Goal: Check status: Check status

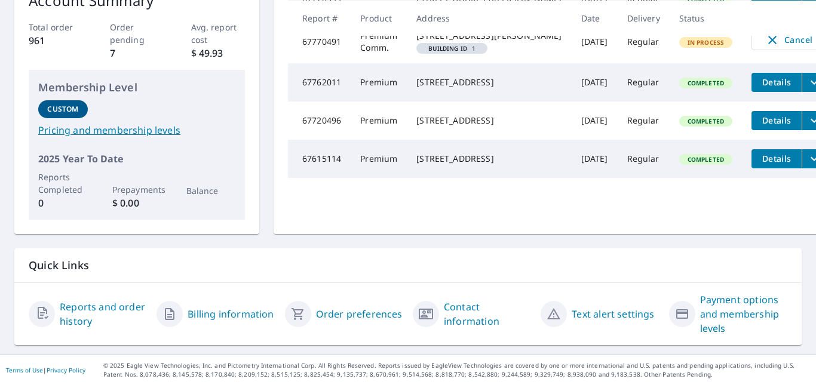
scroll to position [256, 0]
click at [96, 306] on link "Reports and order history" at bounding box center [103, 314] width 87 height 29
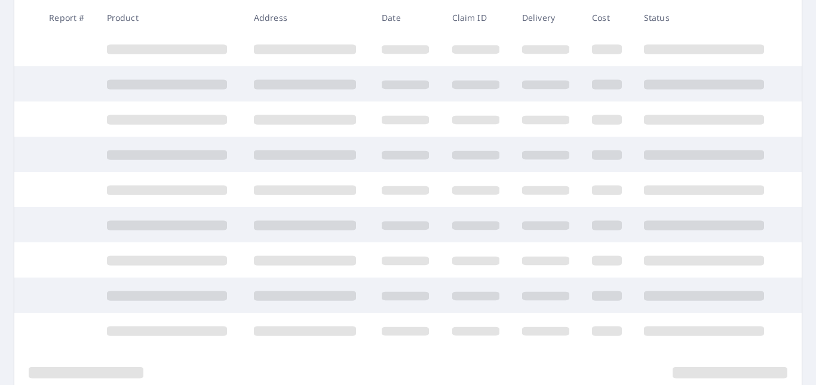
scroll to position [256, 0]
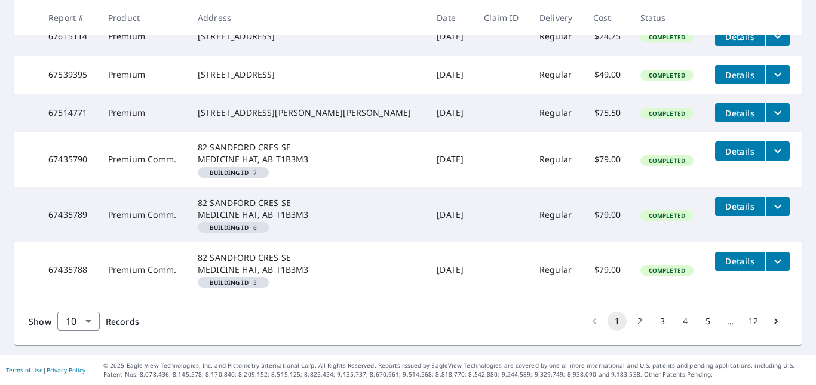
scroll to position [445, 0]
click at [675, 323] on button "4" at bounding box center [684, 321] width 19 height 19
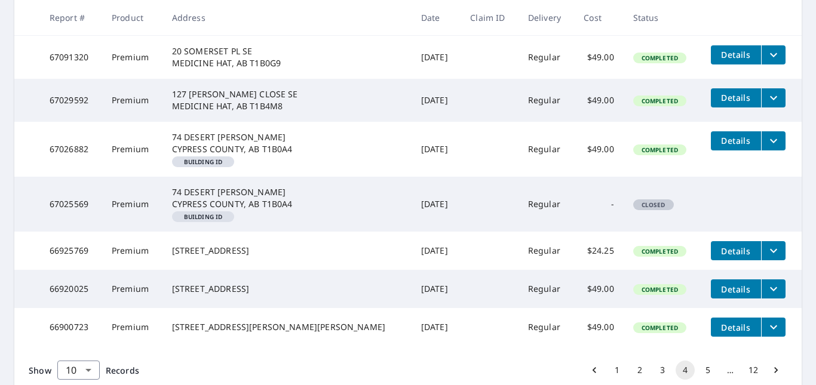
scroll to position [445, 0]
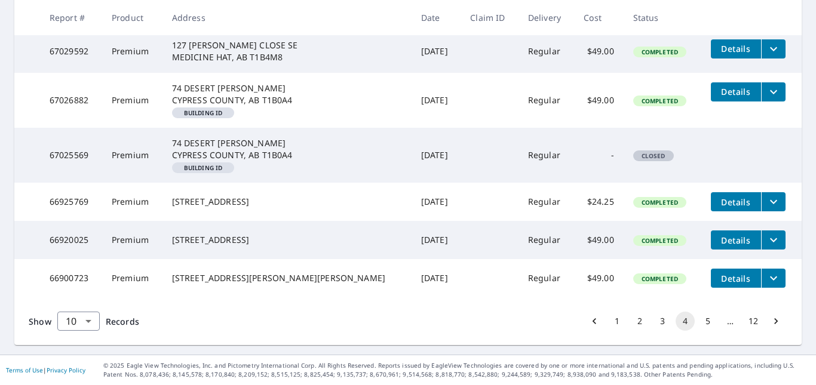
click at [749, 324] on button "12" at bounding box center [752, 321] width 19 height 19
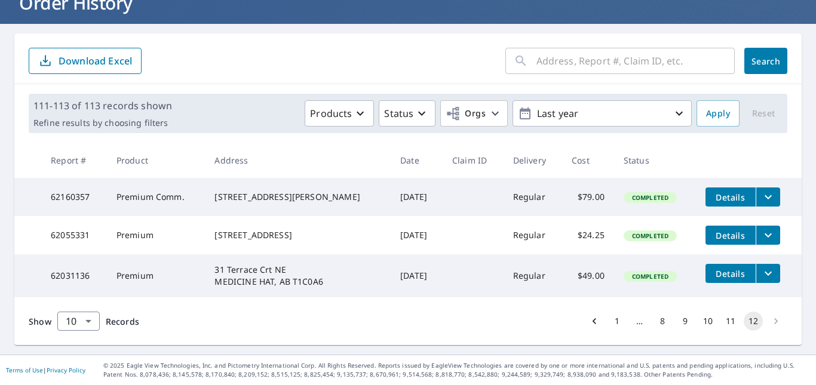
scroll to position [96, 0]
click at [766, 319] on li "pagination navigation" at bounding box center [775, 321] width 23 height 19
click at [744, 320] on button "12" at bounding box center [752, 321] width 19 height 19
click at [81, 321] on body "BP BP Dashboard Order History Order BP Dashboard / Order History Order History …" at bounding box center [408, 192] width 816 height 385
click at [81, 364] on li "100" at bounding box center [78, 359] width 42 height 21
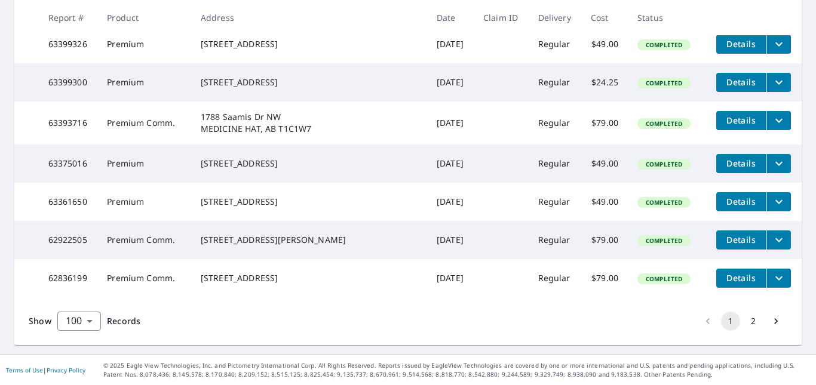
scroll to position [4601, 0]
click at [744, 322] on button "2" at bounding box center [752, 321] width 19 height 19
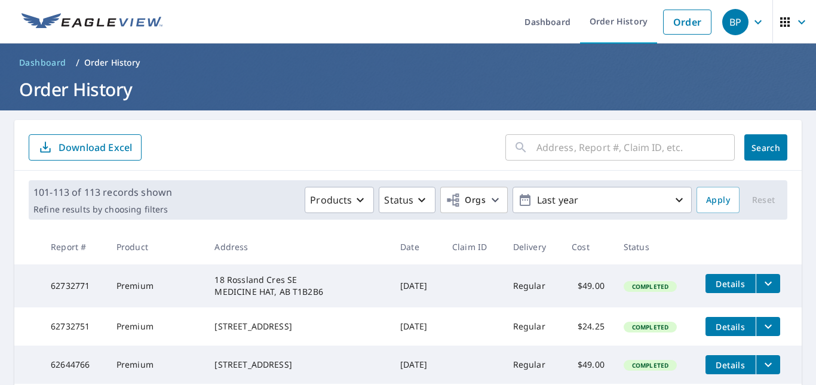
click at [610, 147] on input "text" at bounding box center [635, 147] width 198 height 33
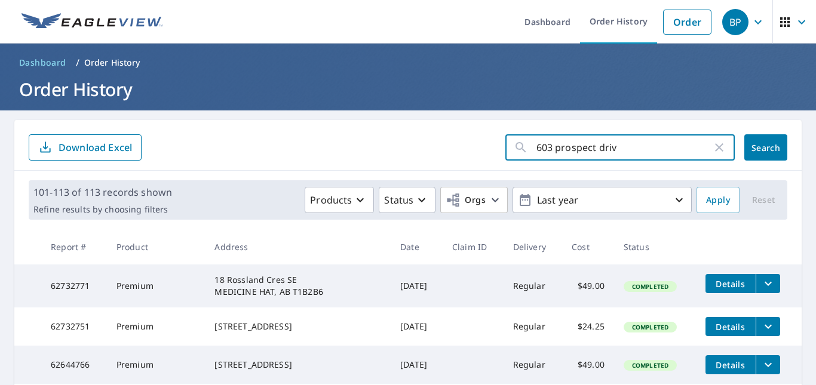
type input "603 prospect drive"
click button "Search" at bounding box center [765, 147] width 43 height 26
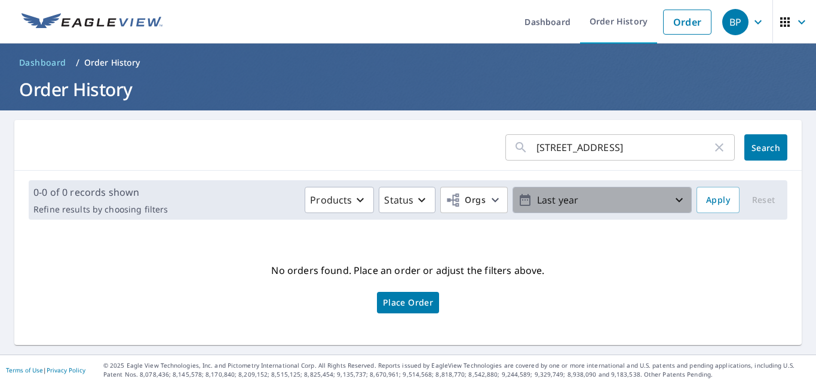
click at [638, 199] on p "Last year" at bounding box center [602, 200] width 140 height 21
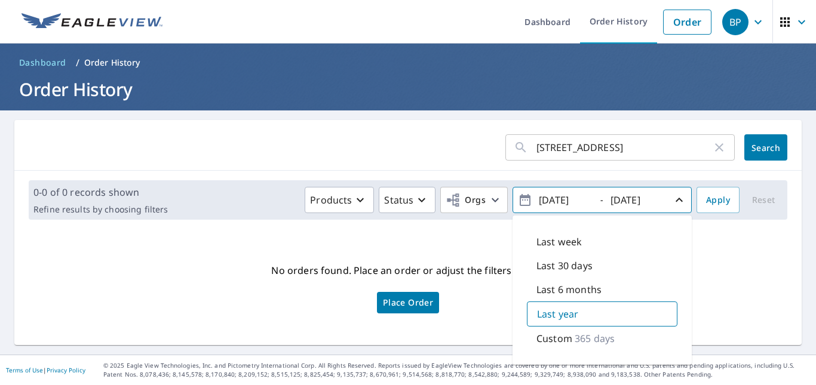
click at [519, 198] on icon "button" at bounding box center [524, 200] width 11 height 12
click at [519, 196] on icon "button" at bounding box center [524, 200] width 11 height 12
click at [672, 199] on icon "button" at bounding box center [679, 200] width 14 height 14
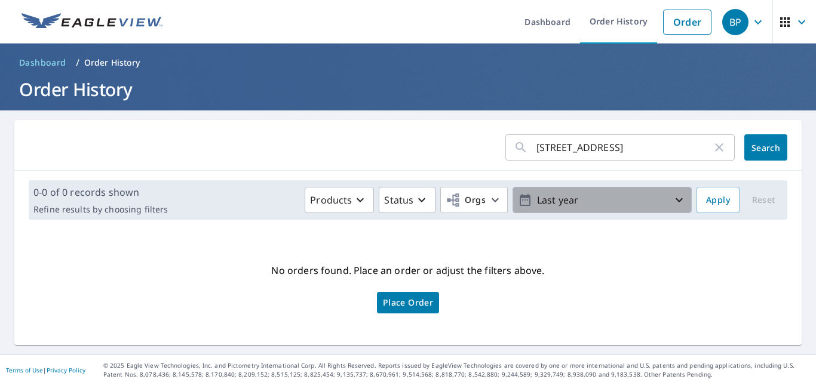
click at [672, 199] on icon "button" at bounding box center [679, 200] width 14 height 14
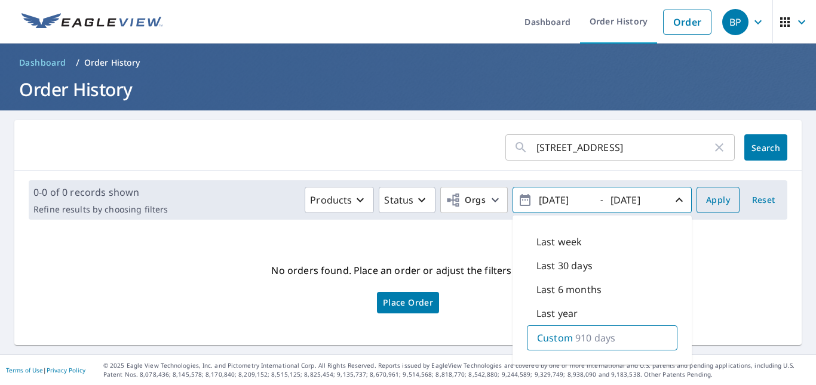
type input "2023/04/12"
click at [706, 201] on span "Apply" at bounding box center [718, 200] width 24 height 15
